Goal: Information Seeking & Learning: Learn about a topic

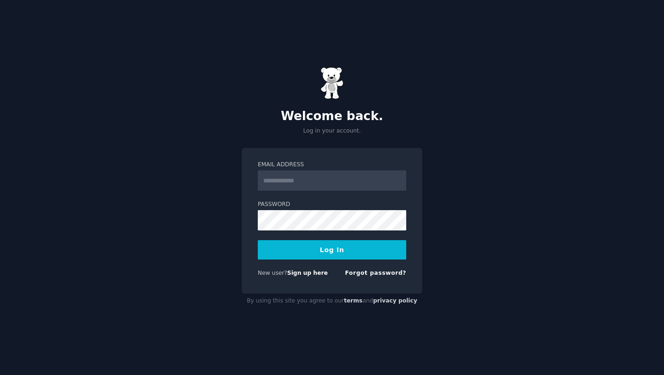
click at [287, 183] on input "Email Address" at bounding box center [332, 180] width 149 height 20
type input "**********"
click at [332, 248] on button "Log In" at bounding box center [332, 249] width 149 height 19
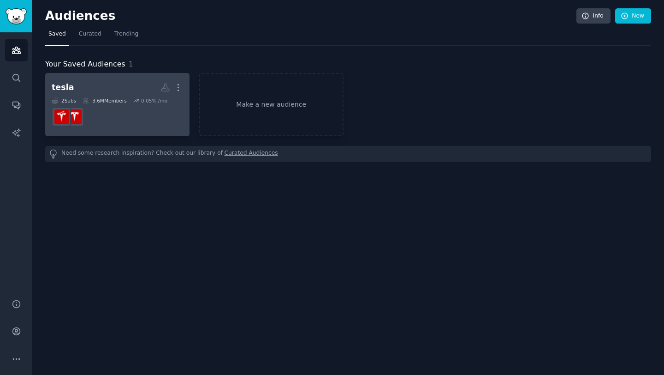
click at [124, 107] on dd at bounding box center [117, 117] width 131 height 26
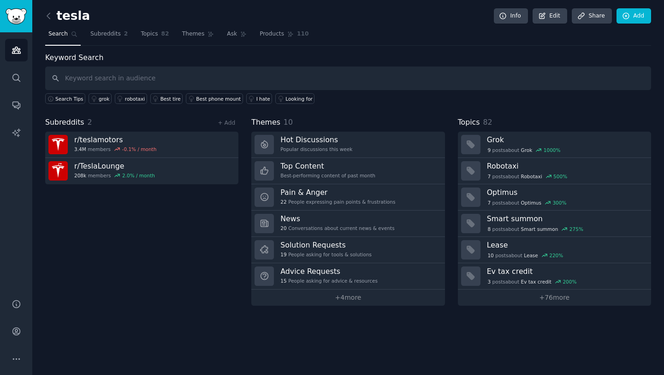
click at [76, 81] on input "text" at bounding box center [348, 78] width 606 height 24
type input "tesla"
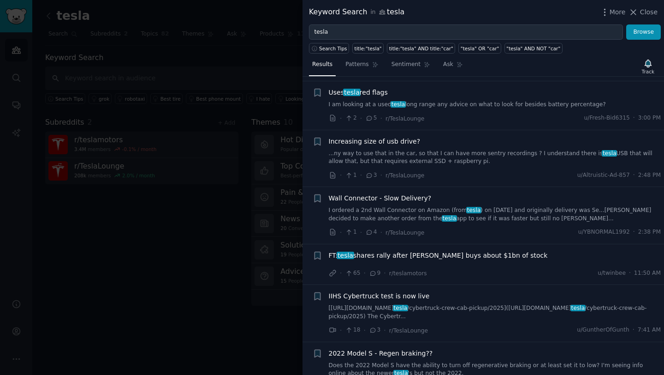
scroll to position [189, 0]
